Goal: Find specific page/section: Find specific page/section

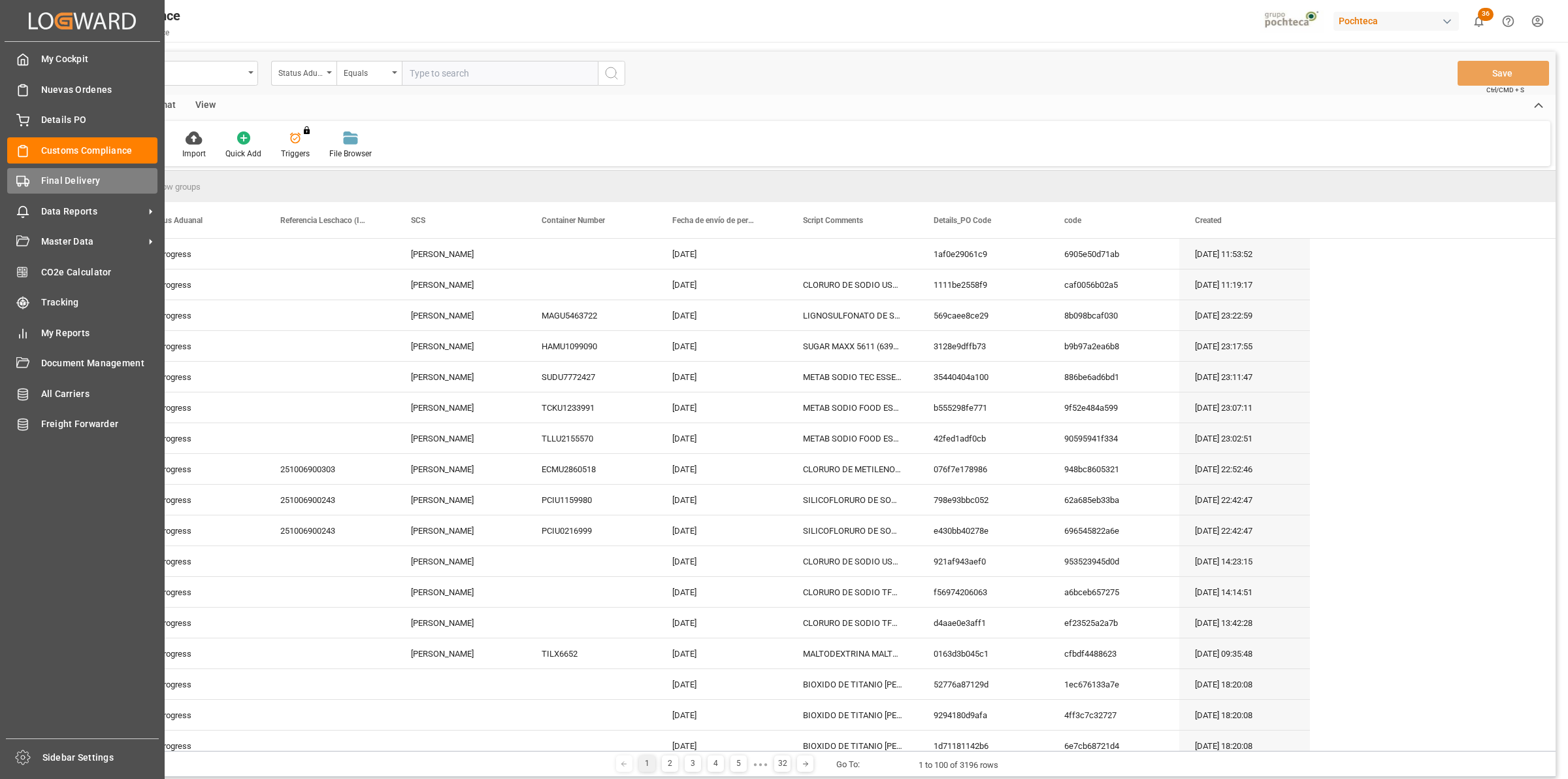
click at [34, 179] on div "Final Delivery Final Delivery" at bounding box center [82, 180] width 150 height 26
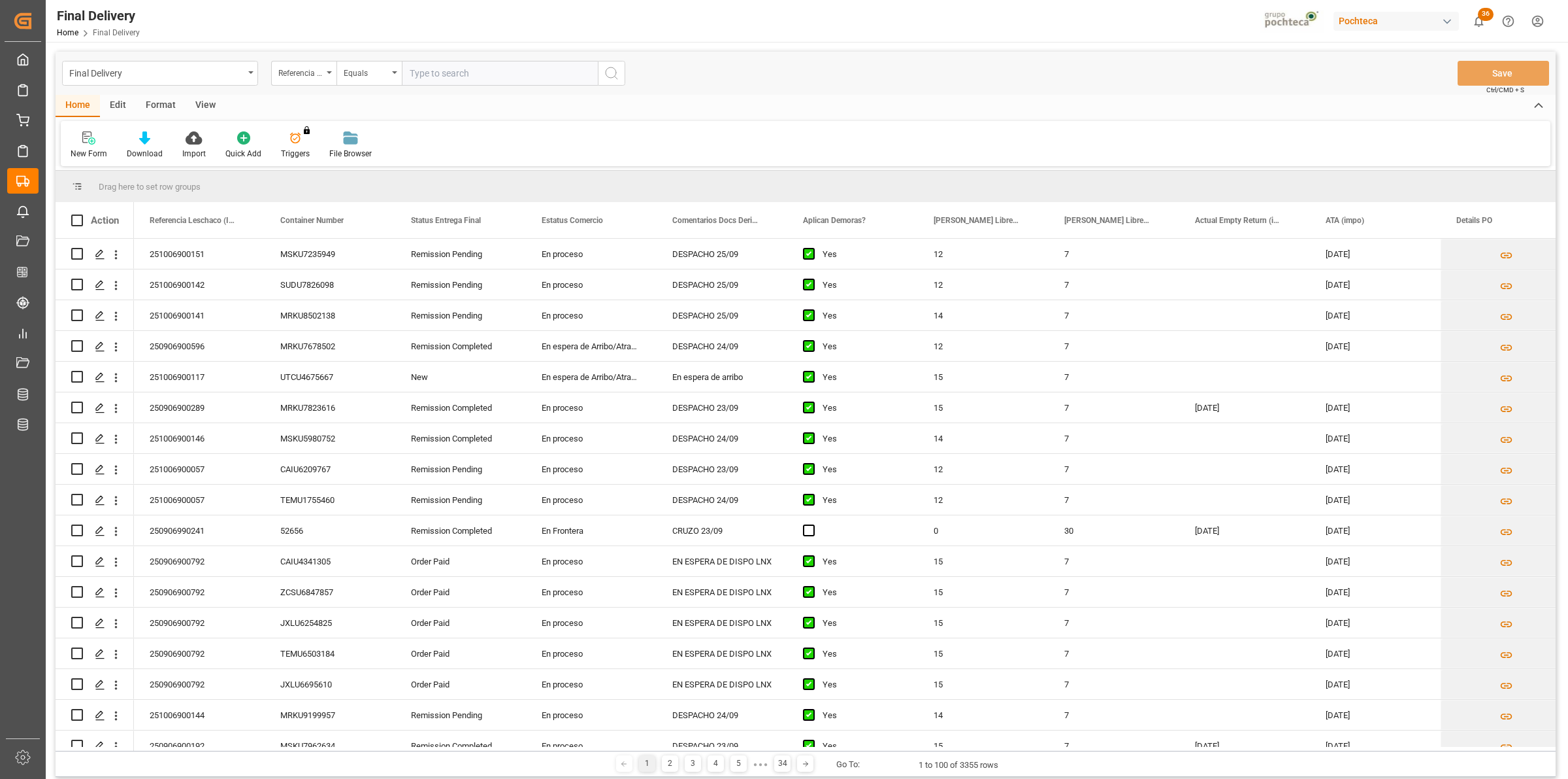
click at [206, 107] on div "View" at bounding box center [206, 105] width 39 height 22
click at [82, 155] on div "Default" at bounding box center [83, 154] width 25 height 12
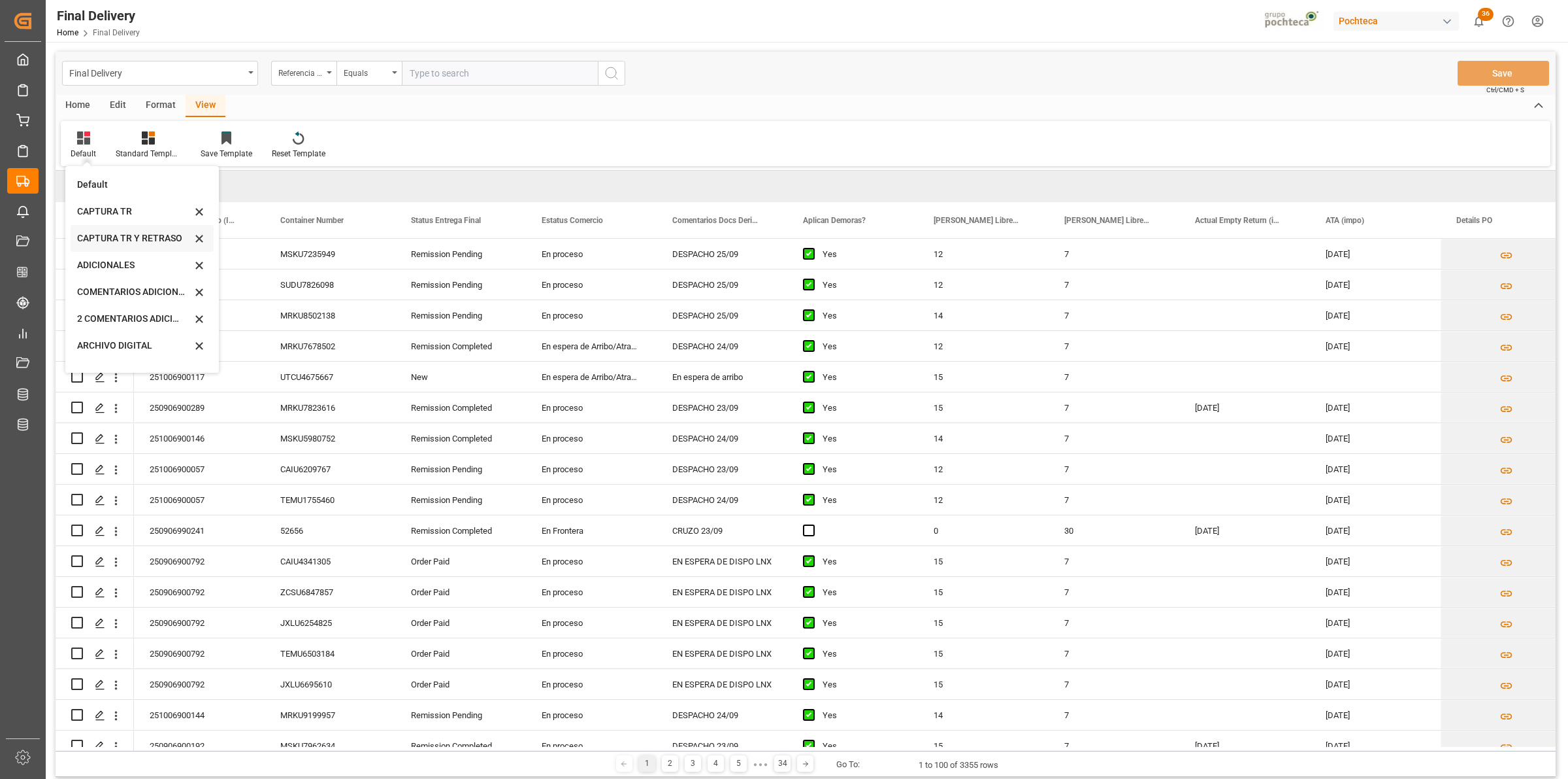
click at [135, 239] on div "CAPTURA TR Y RETRASO" at bounding box center [134, 238] width 114 height 14
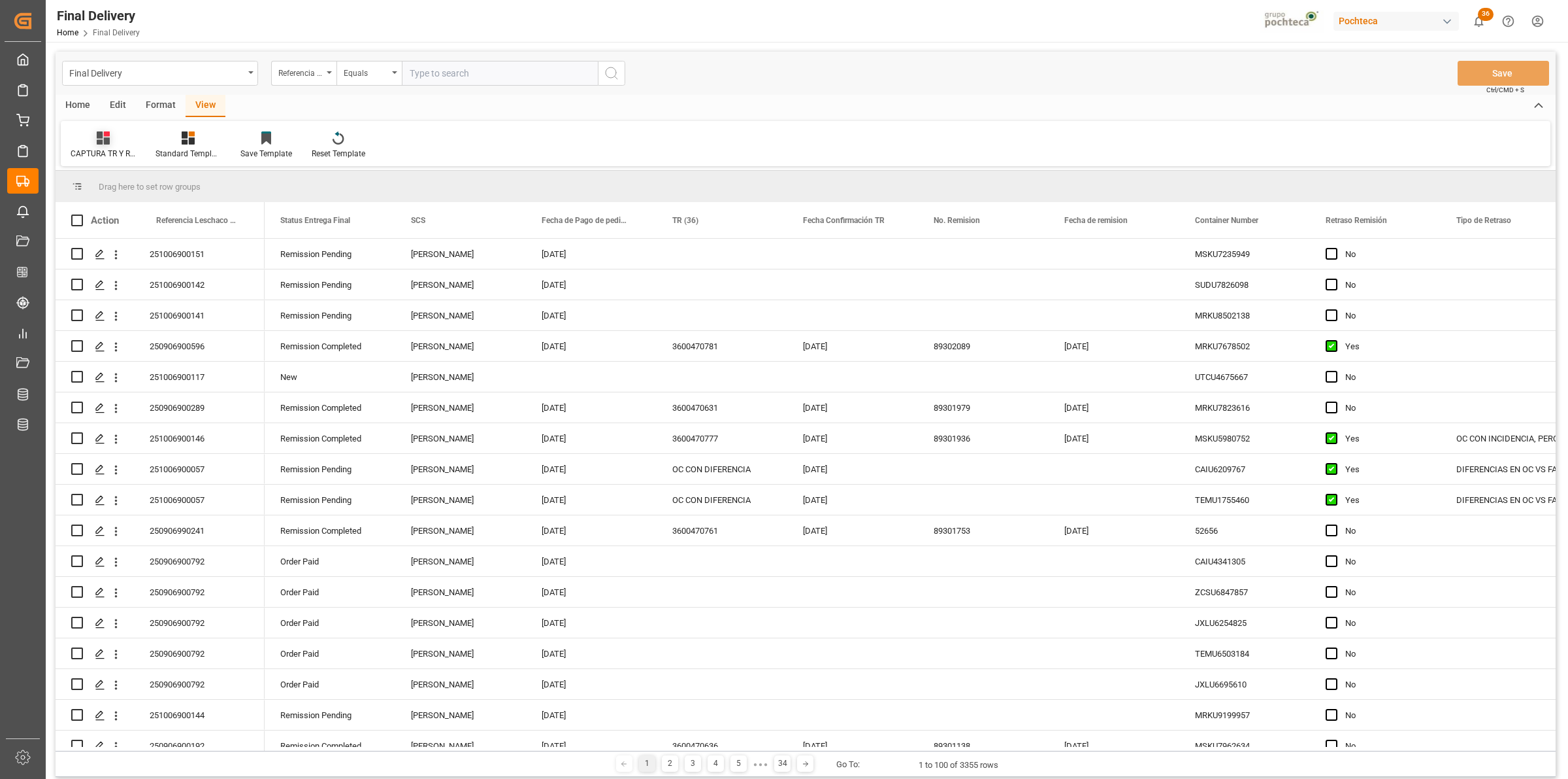
click at [116, 136] on div at bounding box center [103, 137] width 65 height 14
click at [150, 354] on div "CAPTURA TR Y RETRASO CON ENTREGA Y SUCURSAL" at bounding box center [138, 355] width 114 height 14
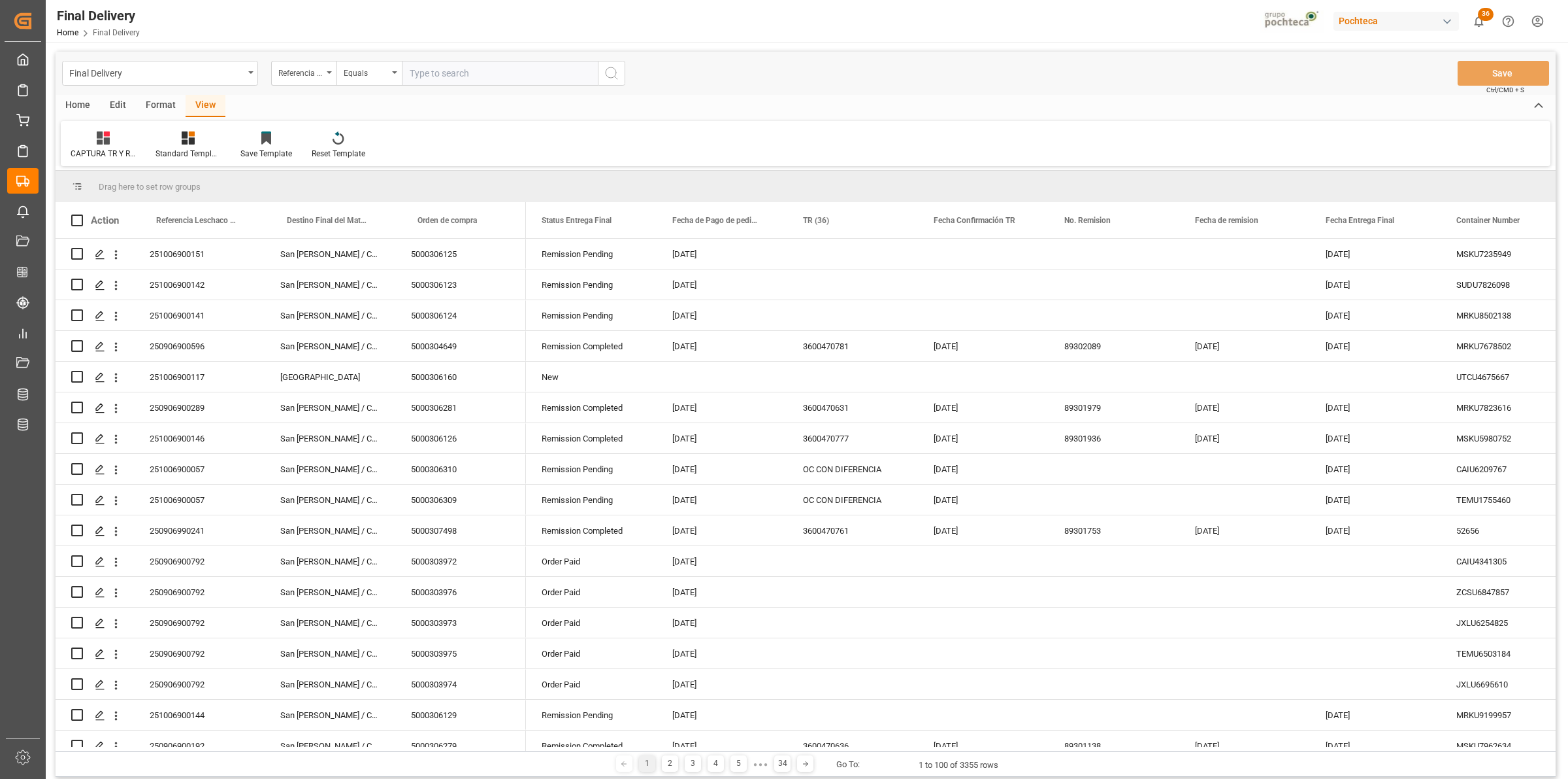
click at [155, 101] on div "Format" at bounding box center [160, 105] width 49 height 22
click at [149, 138] on icon at bounding box center [150, 138] width 13 height 13
click at [152, 185] on div "DESTINO PARA REMI" at bounding box center [180, 184] width 86 height 14
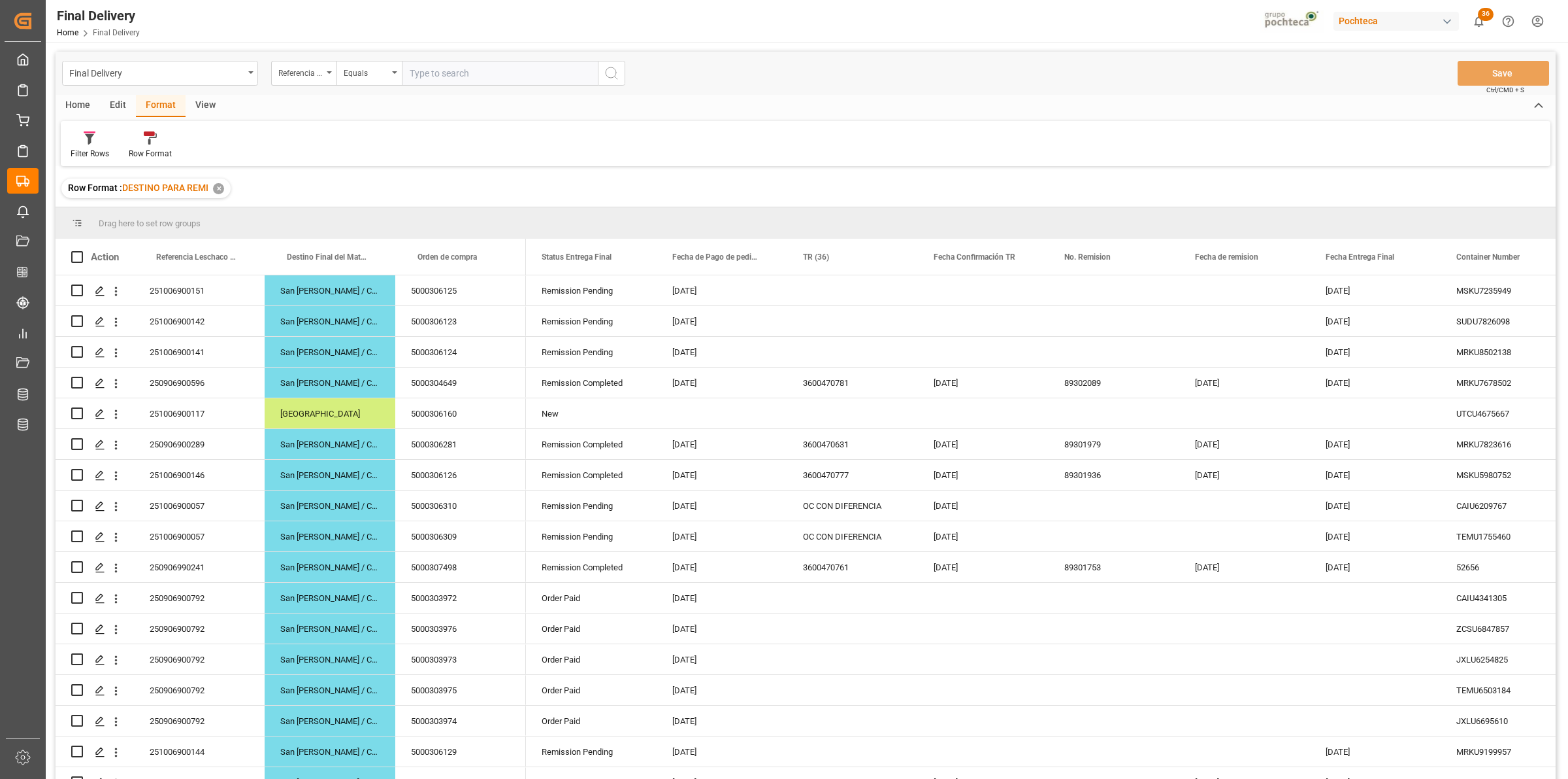
click at [922, 30] on div "Final Delivery Home Final Delivery Pochteca 36 Notifications Only show unread A…" at bounding box center [803, 21] width 1532 height 42
